Goal: Task Accomplishment & Management: Use online tool/utility

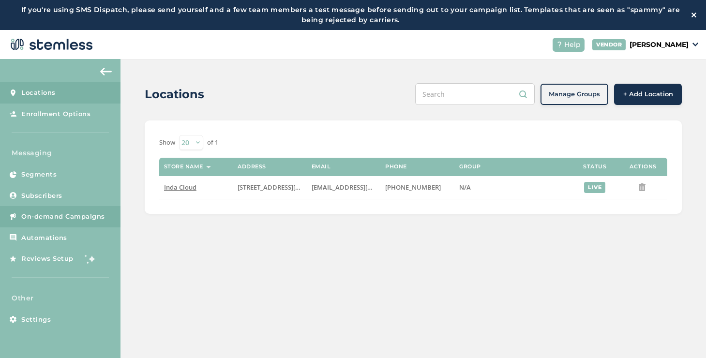
click at [107, 210] on link "On-demand Campaigns" at bounding box center [60, 216] width 121 height 21
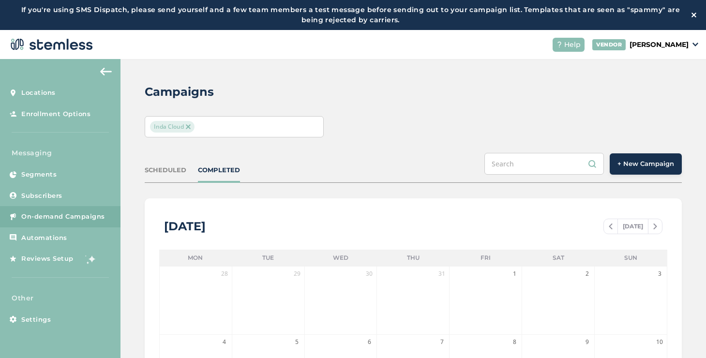
click at [224, 130] on div "Inda Cloud" at bounding box center [229, 127] width 159 height 12
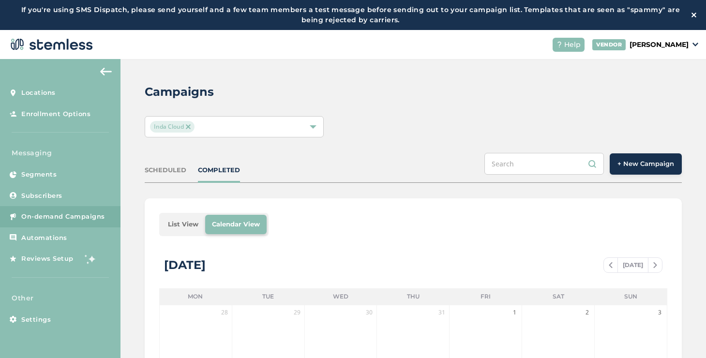
click at [626, 159] on span "+ New Campaign" at bounding box center [646, 164] width 57 height 10
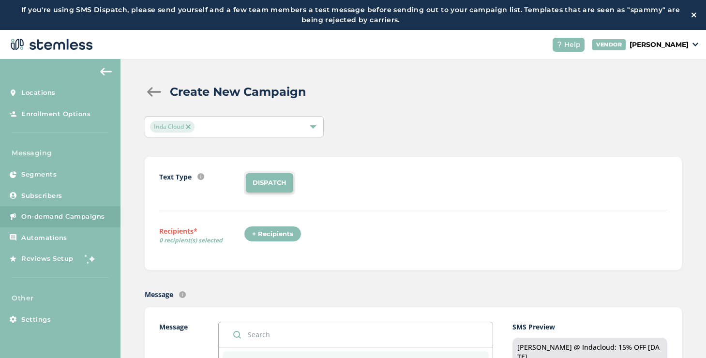
click at [296, 232] on div "+ Recipients" at bounding box center [273, 234] width 58 height 16
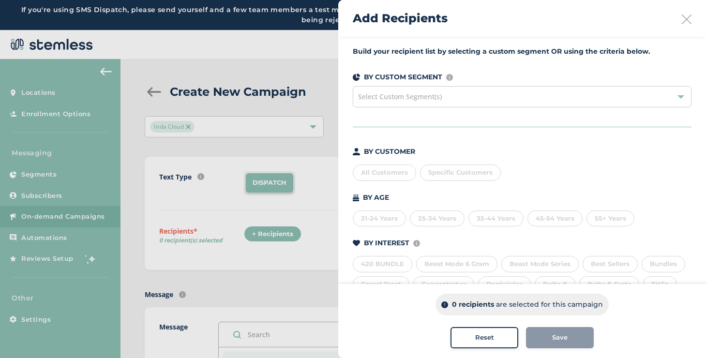
click at [372, 174] on div "All Customers" at bounding box center [384, 173] width 63 height 16
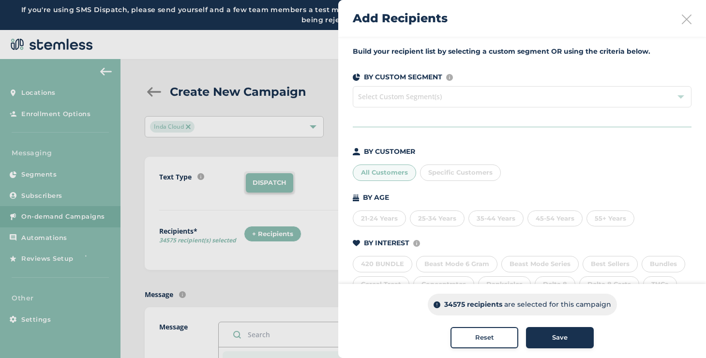
click at [372, 174] on div "All Customers" at bounding box center [384, 173] width 63 height 16
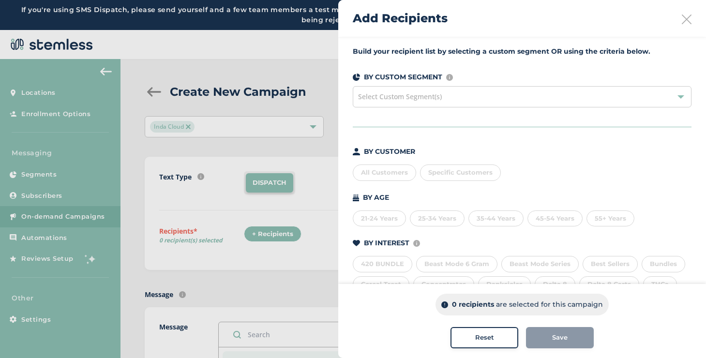
click at [367, 105] on div "Select Custom Segment(s)" at bounding box center [522, 96] width 339 height 21
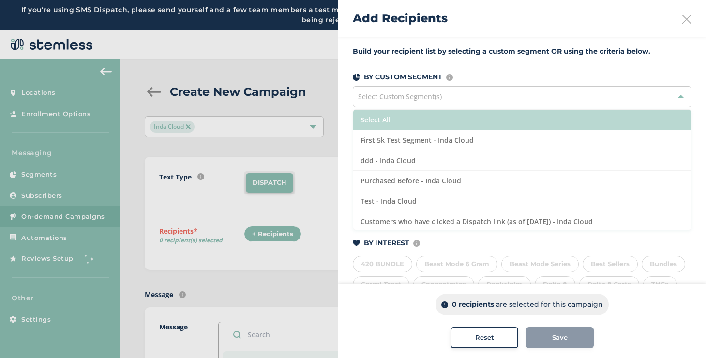
click at [370, 120] on li "Select All" at bounding box center [522, 120] width 338 height 20
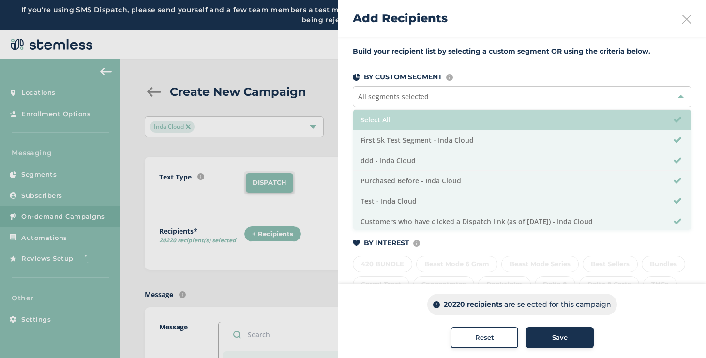
click at [360, 123] on li "Select All" at bounding box center [522, 120] width 338 height 20
